Goal: Obtain resource: Download file/media

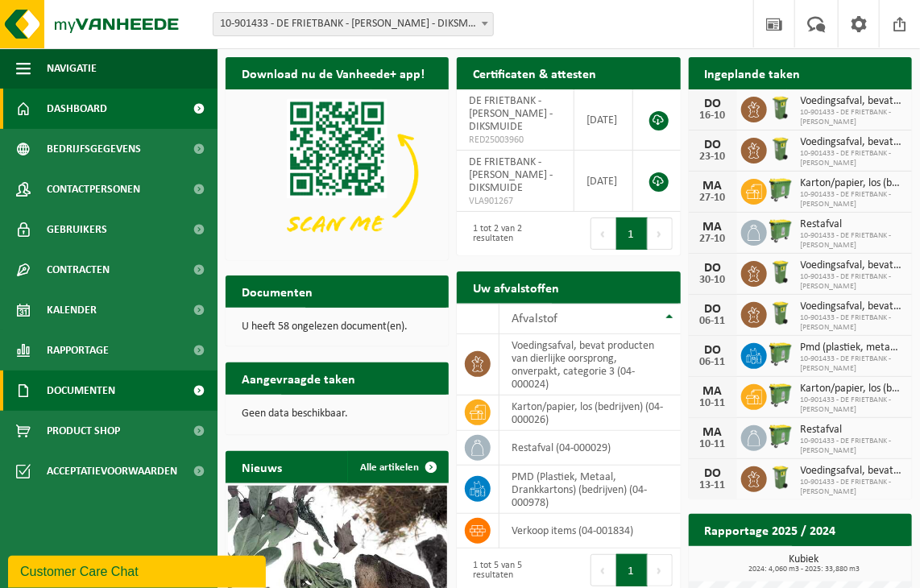
click at [129, 404] on link "Documenten" at bounding box center [109, 391] width 218 height 40
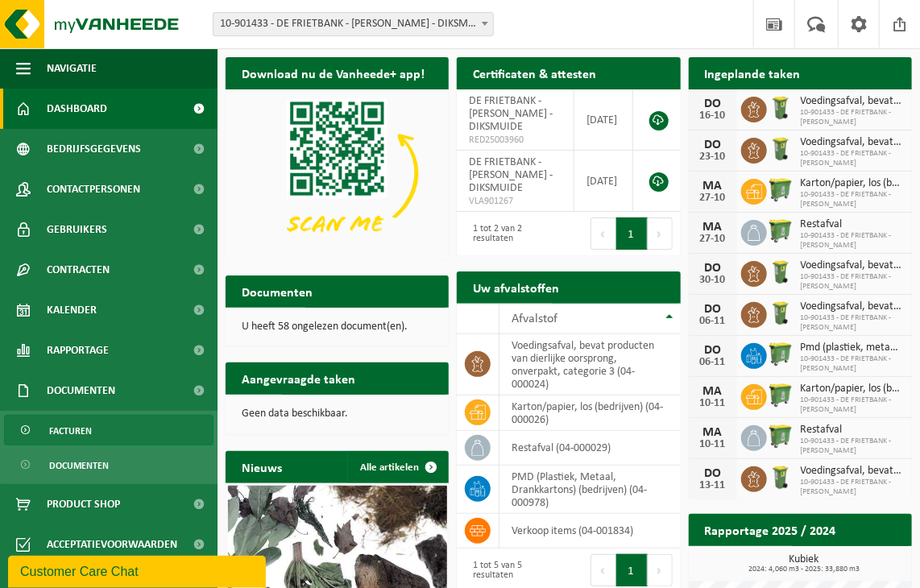
click at [95, 426] on link "Facturen" at bounding box center [109, 430] width 210 height 31
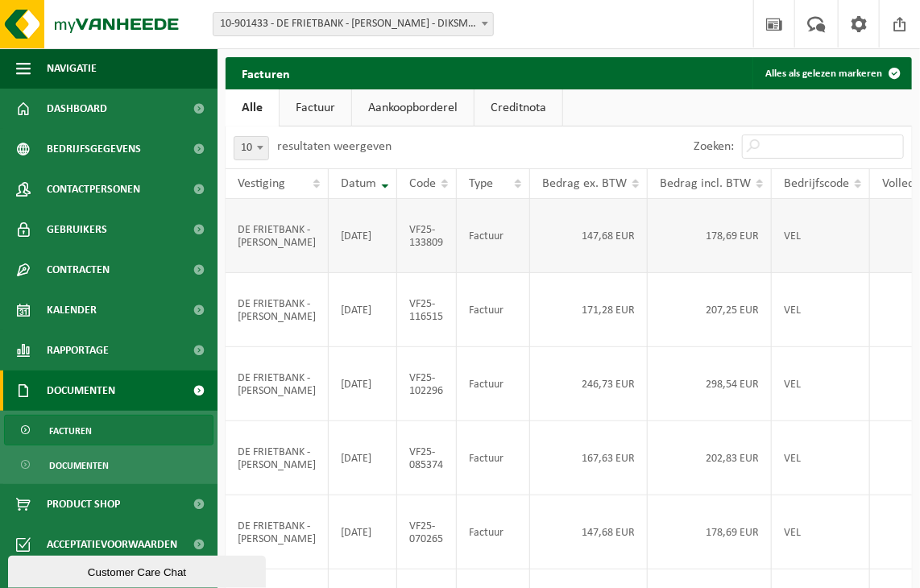
click at [596, 258] on td "147,68 EUR" at bounding box center [589, 236] width 118 height 74
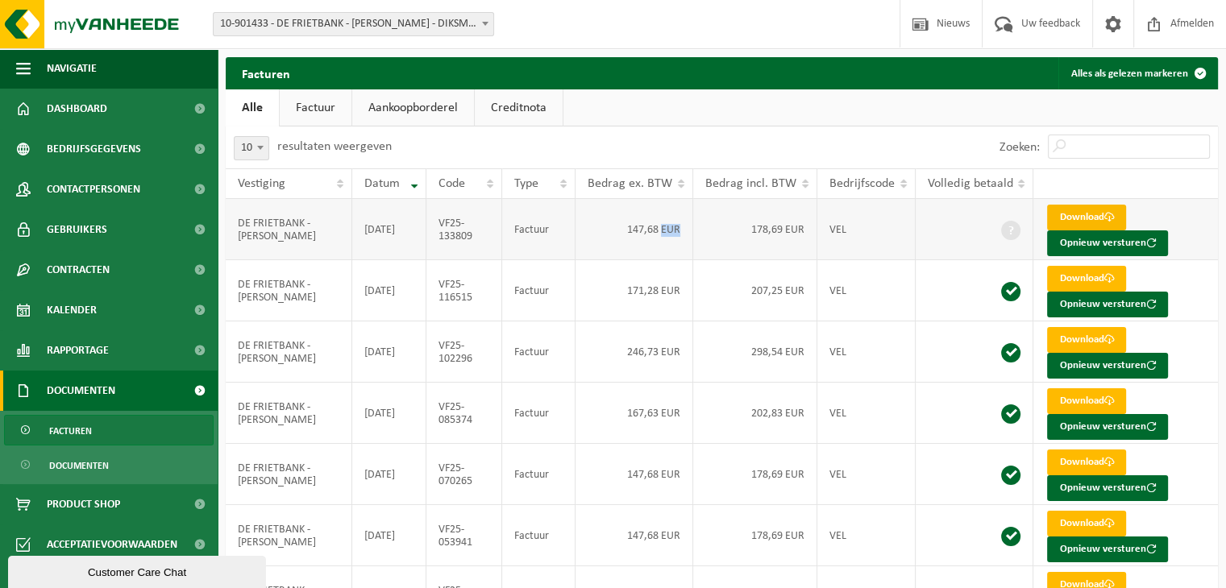
click at [933, 217] on link "Download" at bounding box center [1086, 218] width 79 height 26
